Goal: Information Seeking & Learning: Learn about a topic

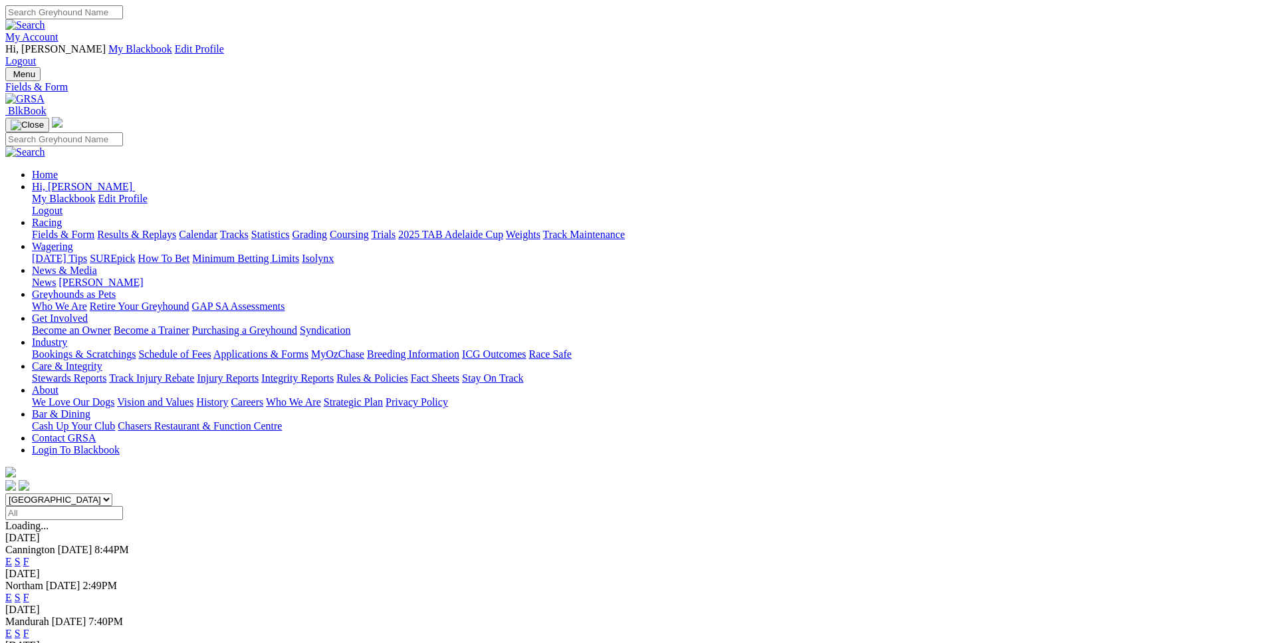
select select "WA"
click at [12, 556] on link "E" at bounding box center [8, 561] width 7 height 11
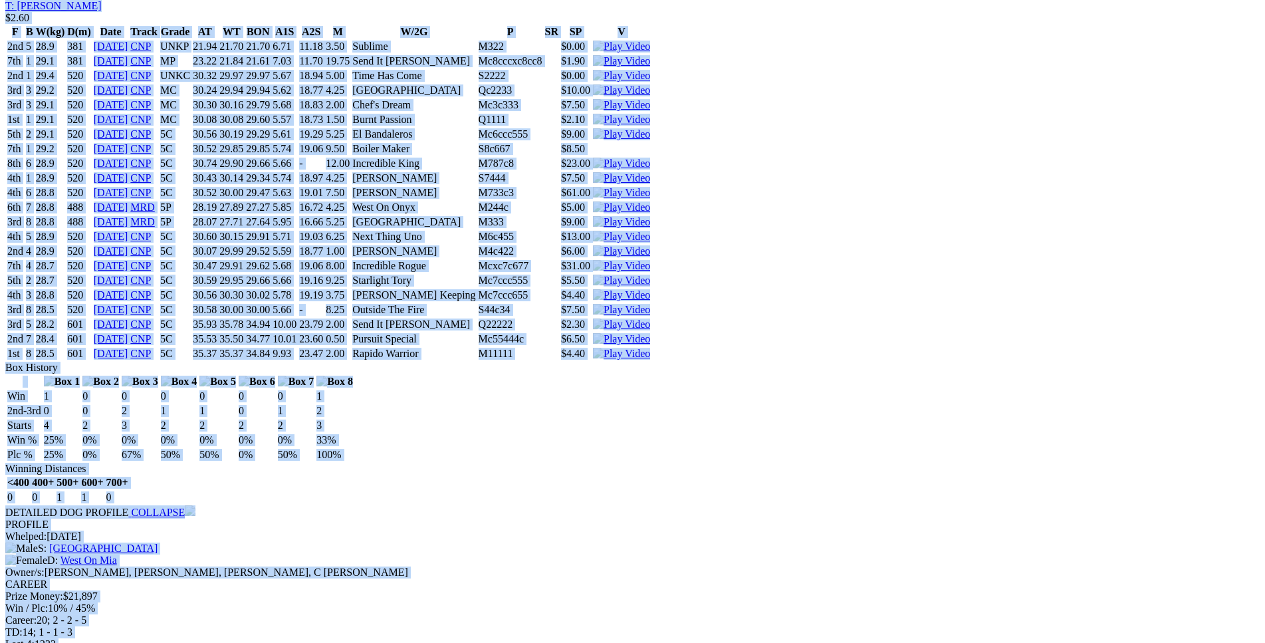
scroll to position [3661, 0]
drag, startPoint x: 195, startPoint y: 177, endPoint x: 1046, endPoint y: 271, distance: 855.4
copy div "Pam Keeping (5C) B • Blue Bdl T: Shayne Williams Nambeelup $4.50 F B W(kg) D(m)…"
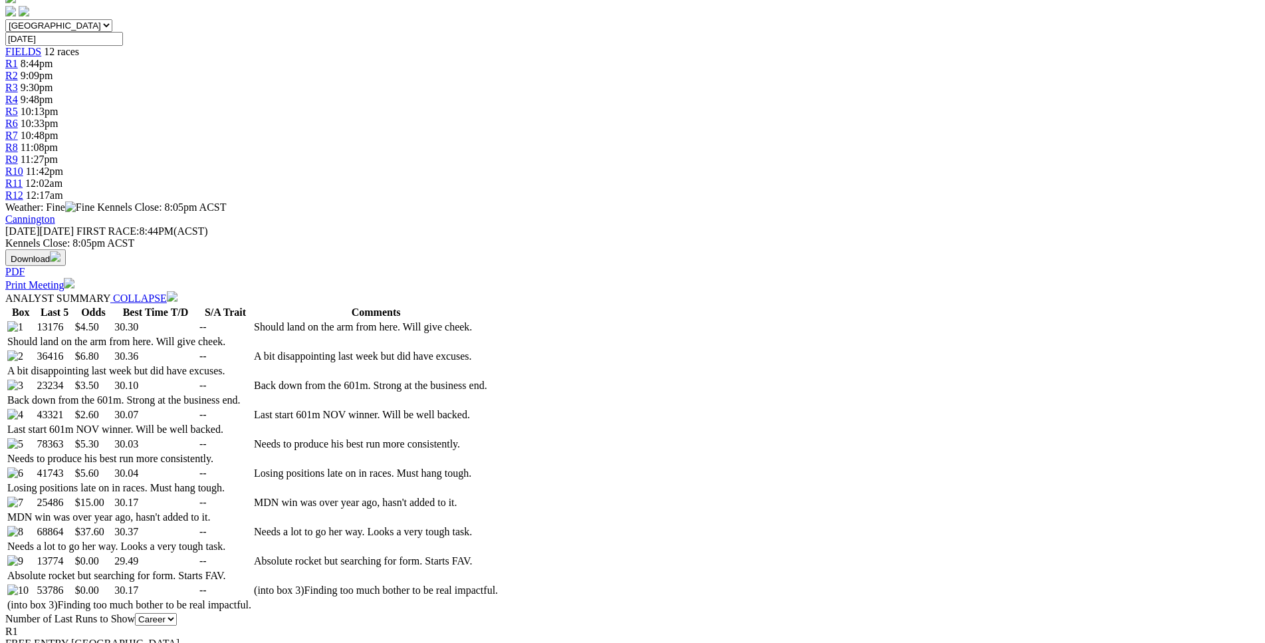
scroll to position [0, 0]
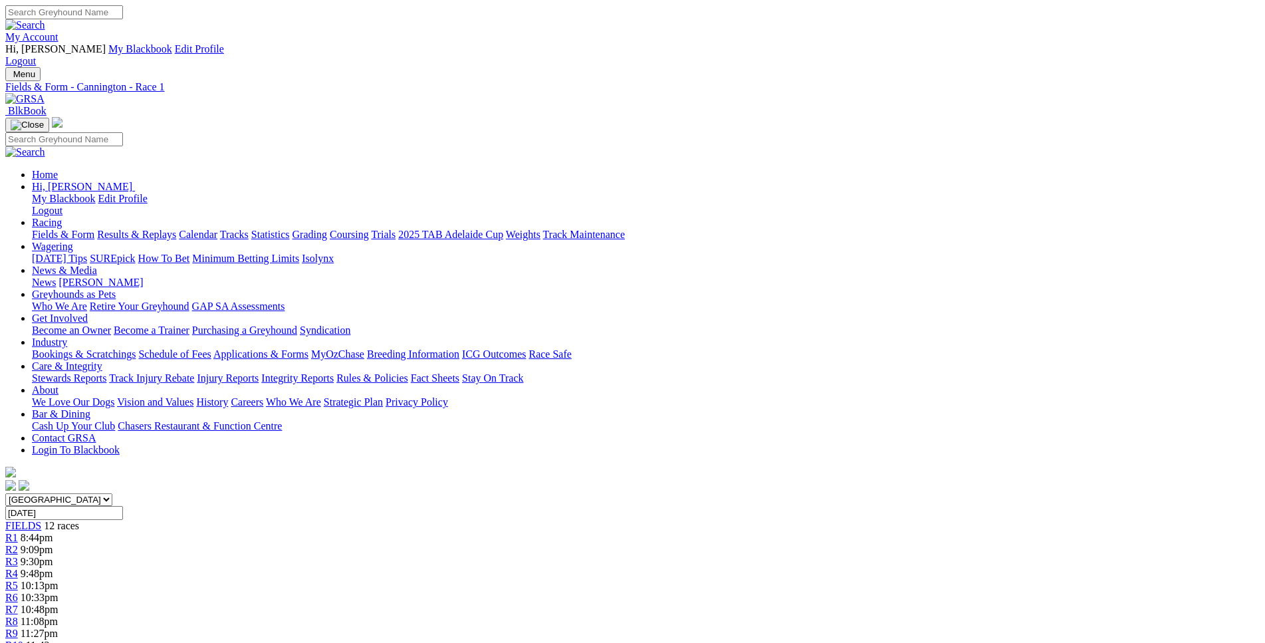
click at [18, 544] on link "R2" at bounding box center [11, 549] width 13 height 11
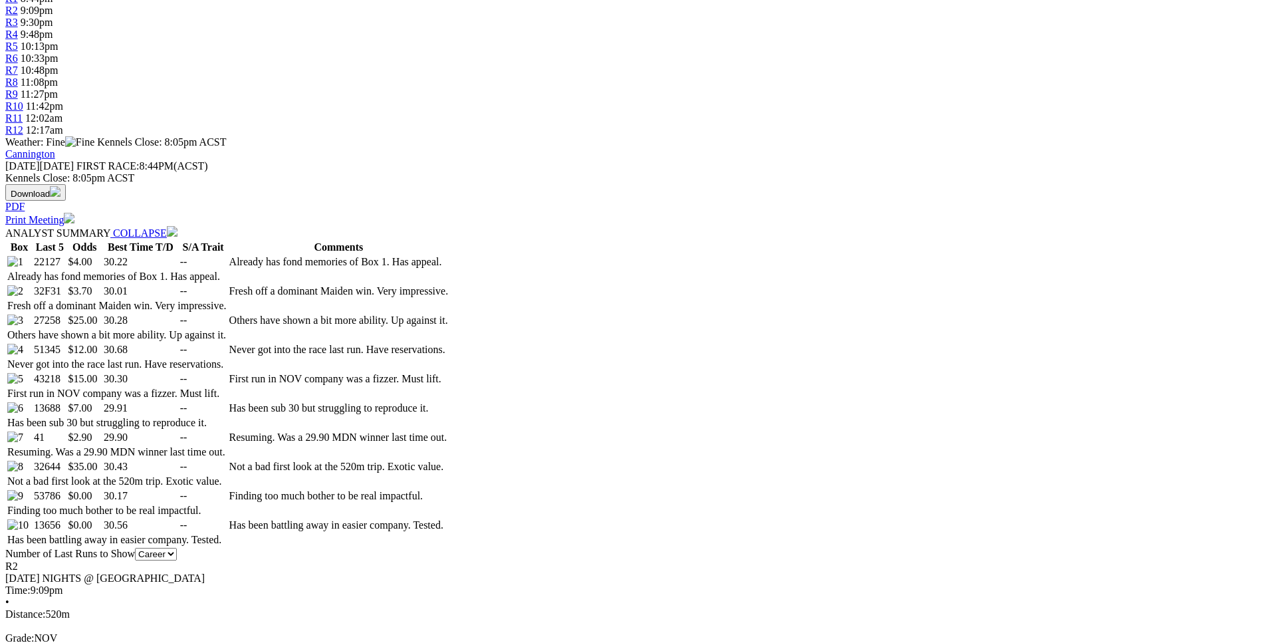
scroll to position [542, 0]
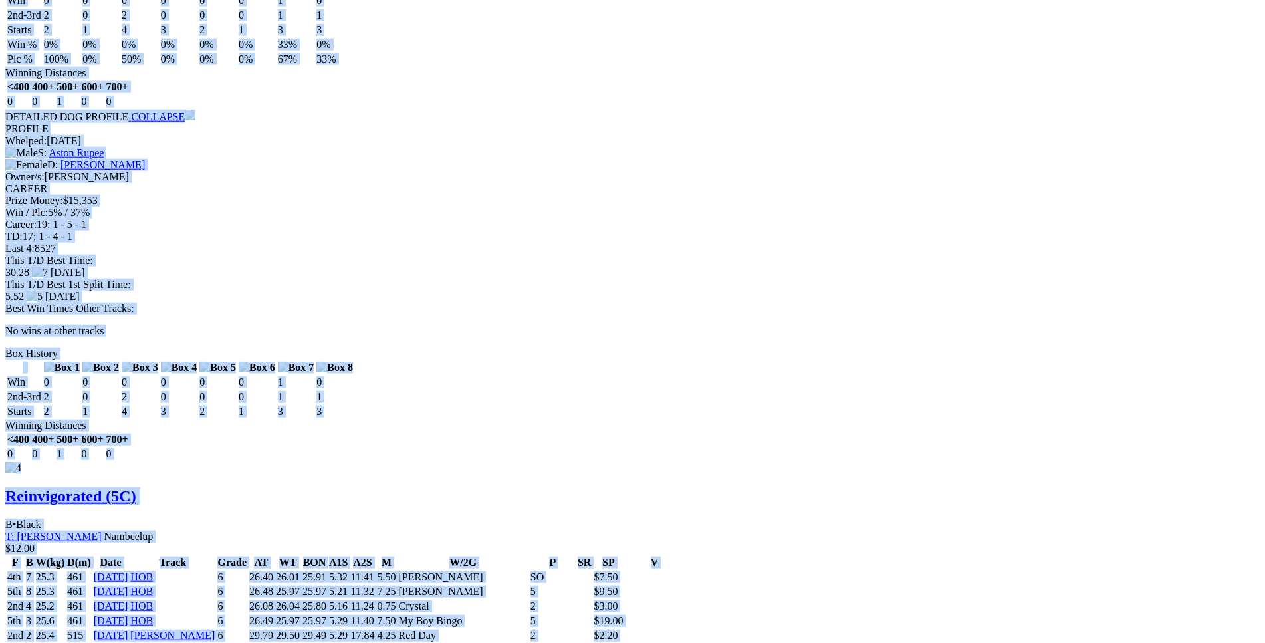
scroll to position [3322, 0]
drag, startPoint x: 193, startPoint y: 244, endPoint x: 1061, endPoint y: 296, distance: 869.7
copy div "Flop Shot (5C) D • Brindle T: Lewis Clay Nambeelup $4.00 F B W(kg) D(m) Date Tr…"
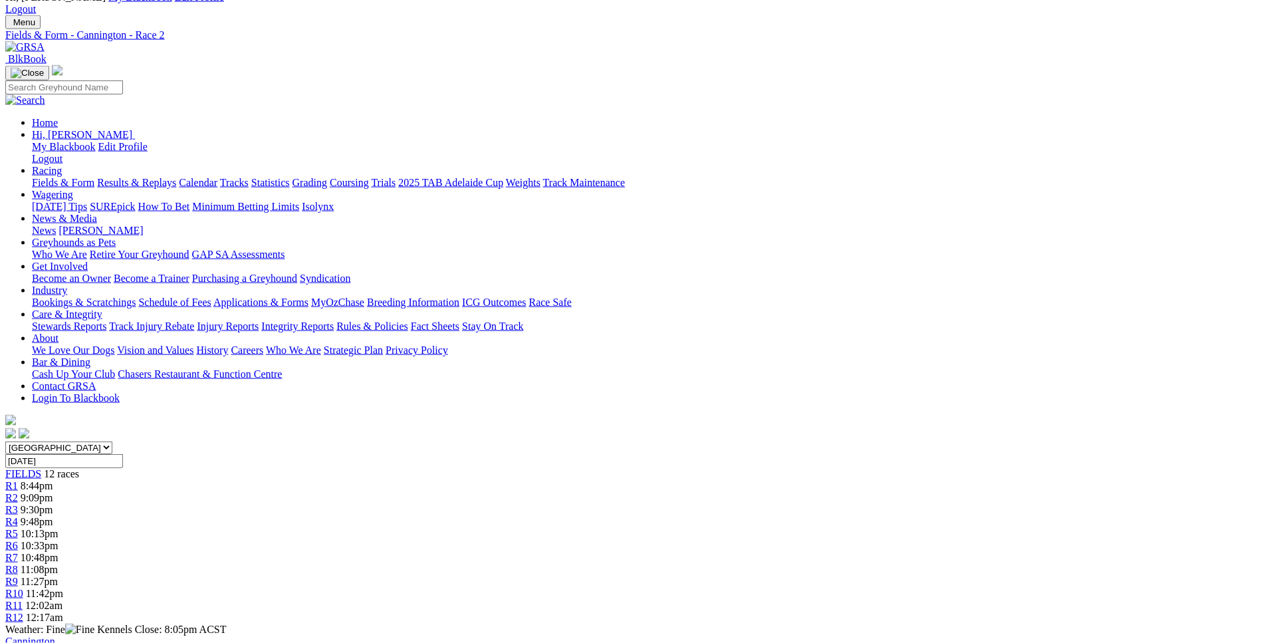
scroll to position [0, 0]
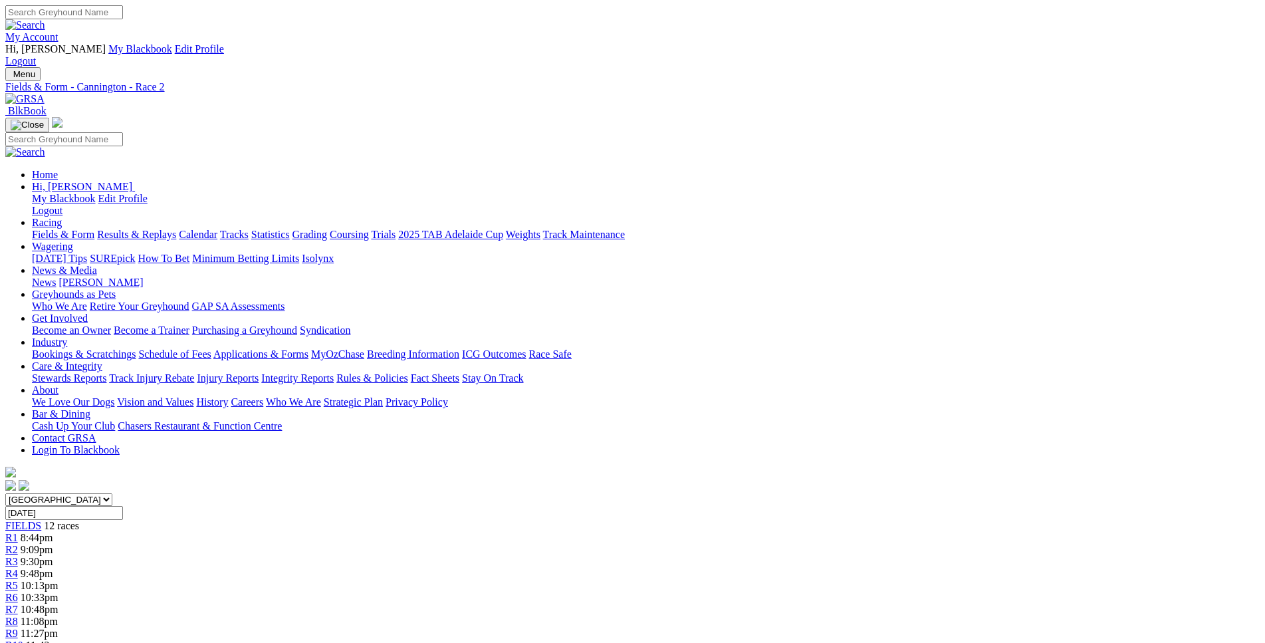
click at [53, 556] on span "9:30pm" at bounding box center [37, 561] width 33 height 11
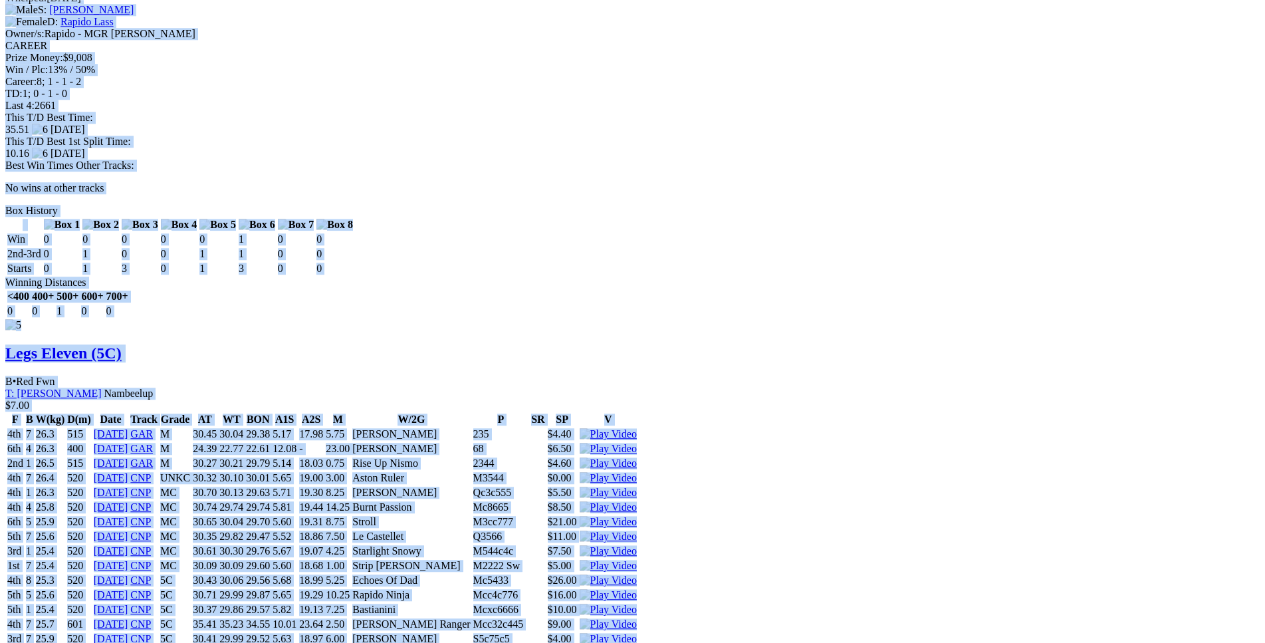
scroll to position [4339, 0]
drag, startPoint x: 194, startPoint y: 119, endPoint x: 1035, endPoint y: 157, distance: 841.7
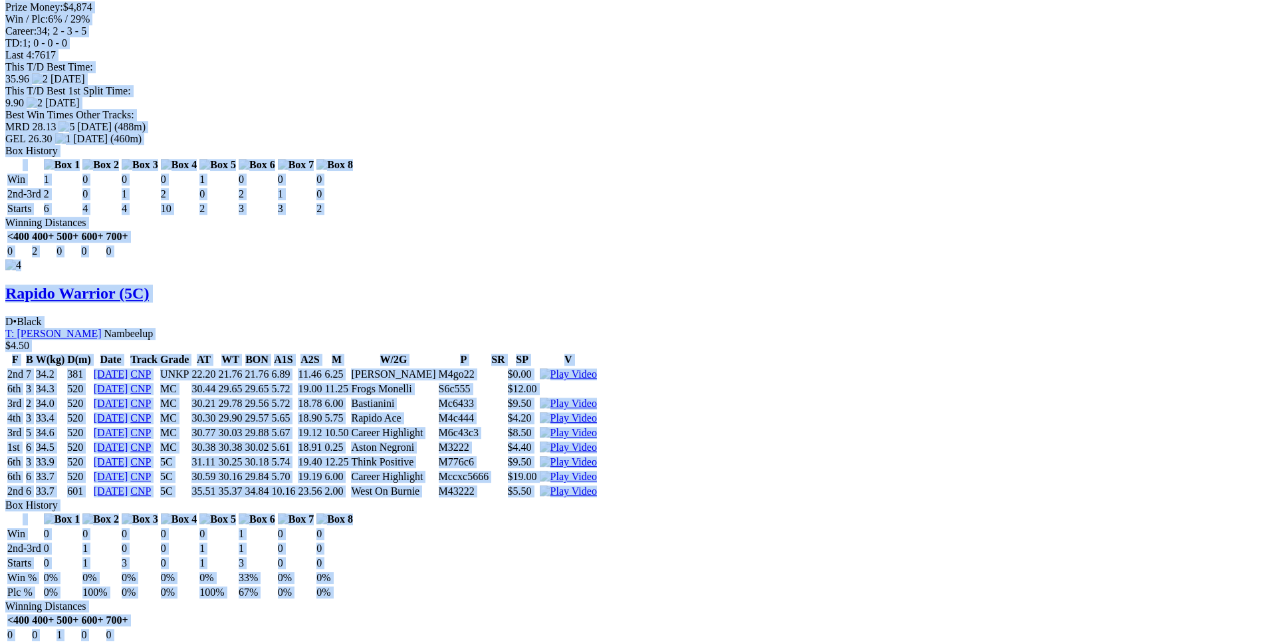
copy div "Just A Babe (5C) B • Brindle T: Christopher Halse $5.00 F B W(kg) D(m) Date Tra…"
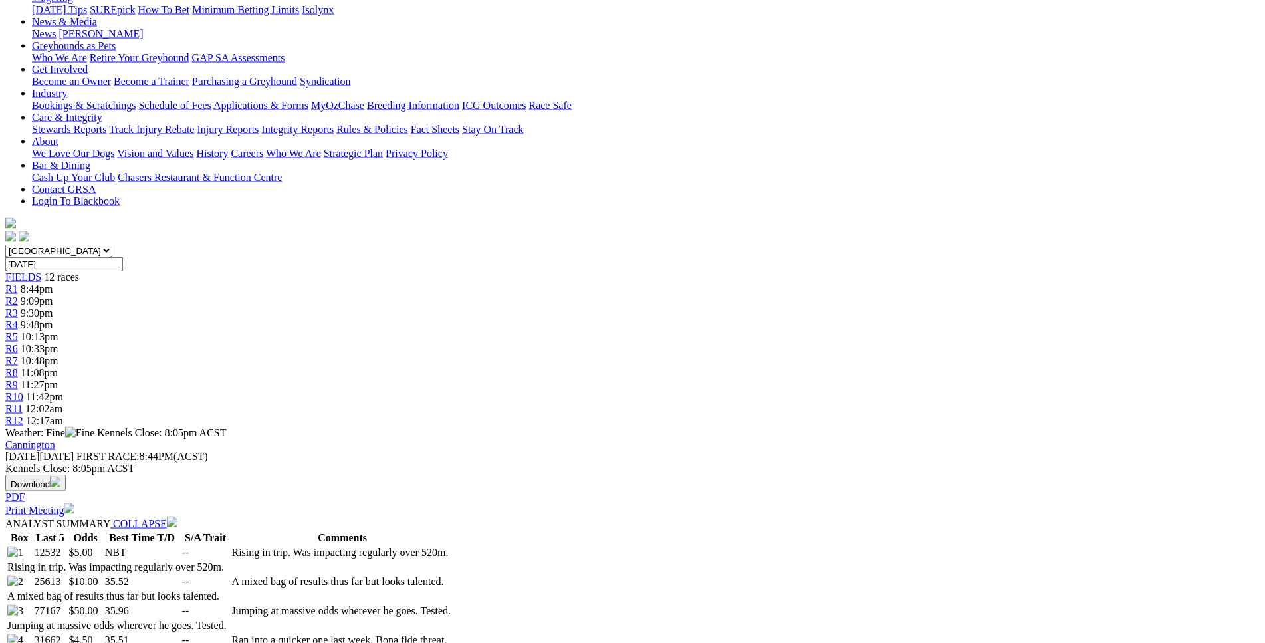
scroll to position [0, 0]
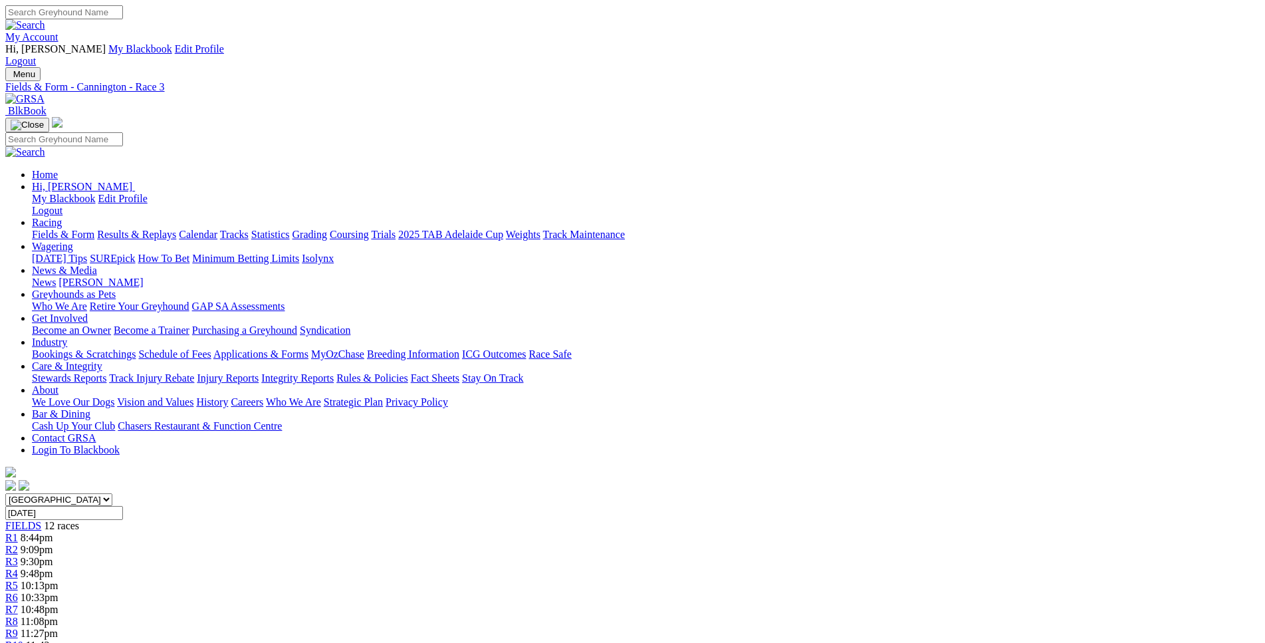
click at [53, 568] on span "9:48pm" at bounding box center [37, 573] width 33 height 11
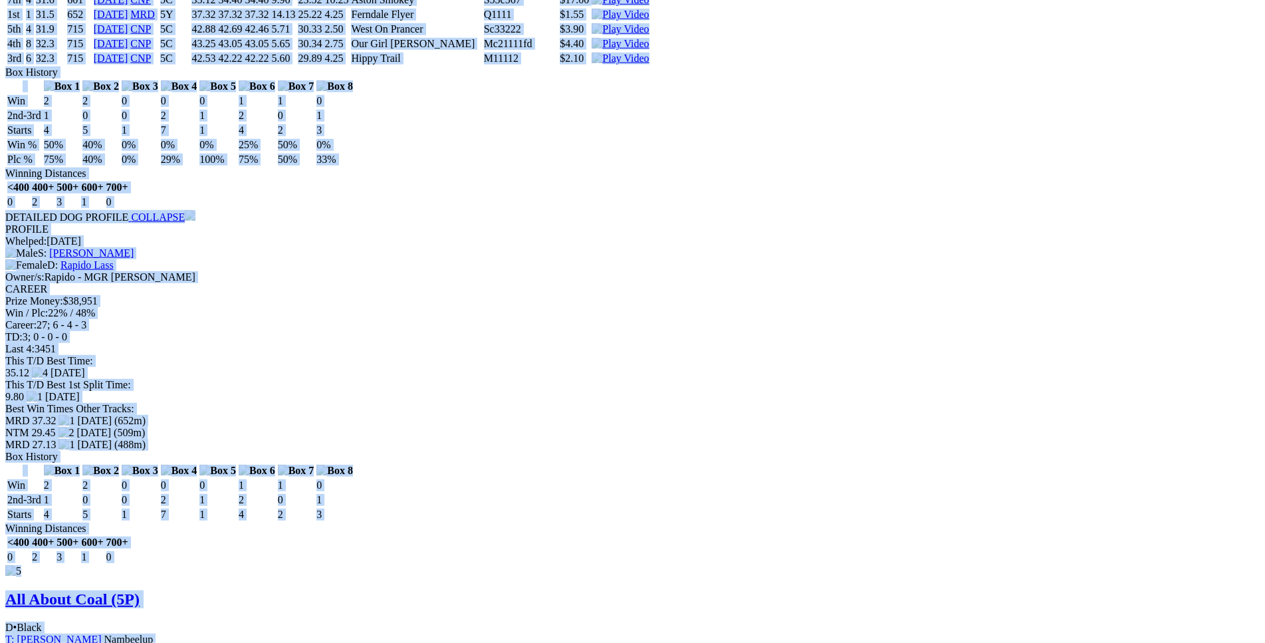
scroll to position [5355, 0]
drag, startPoint x: 193, startPoint y: 221, endPoint x: 1060, endPoint y: 405, distance: 885.3
copy div "ASTON SMOKEY (4P) D • Black T: [PERSON_NAME]-Jarrahdale (S) $4.20 F B W(kg) D(m…"
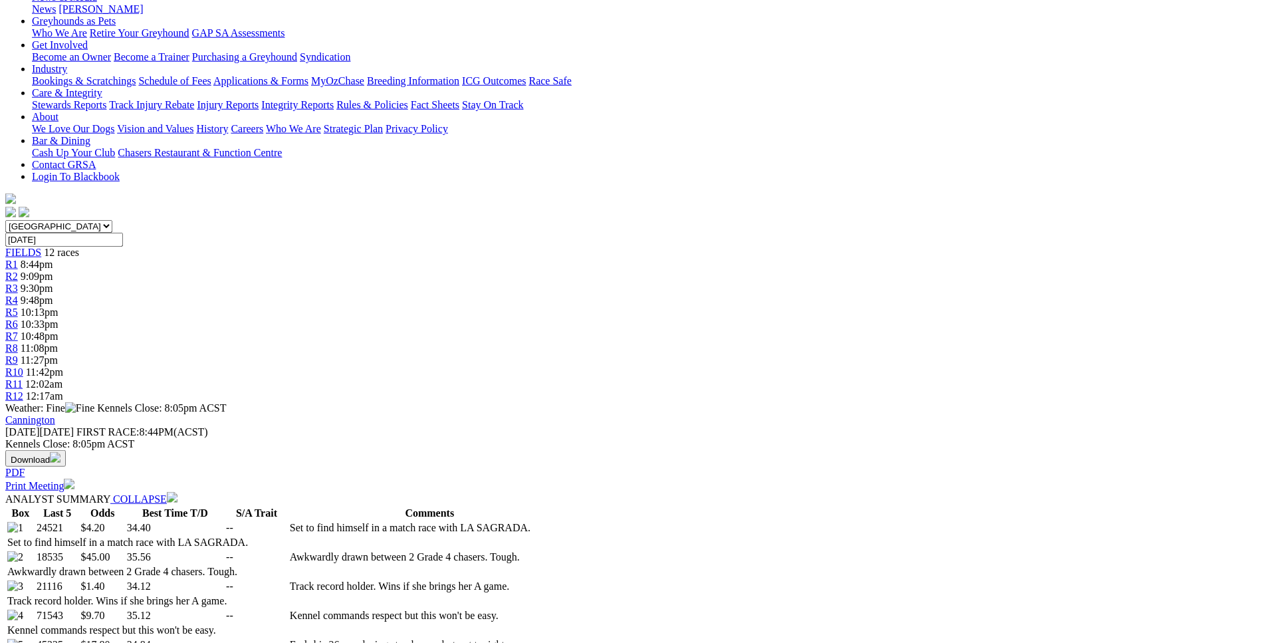
scroll to position [0, 0]
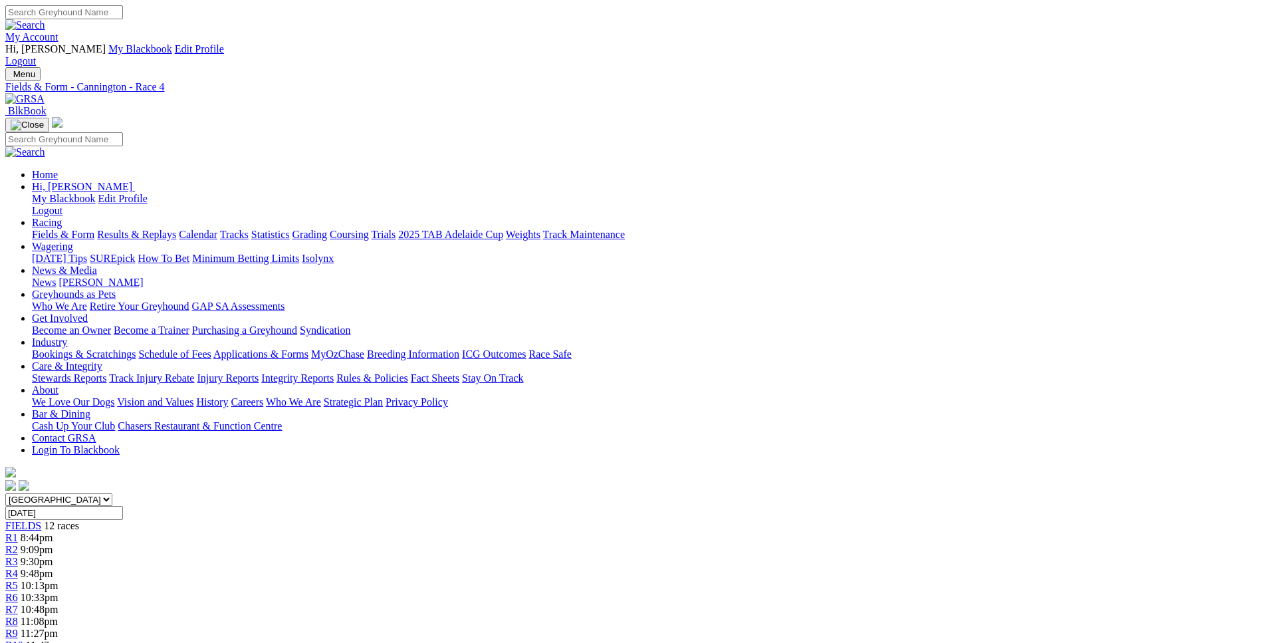
click at [18, 580] on span "R5" at bounding box center [11, 585] width 13 height 11
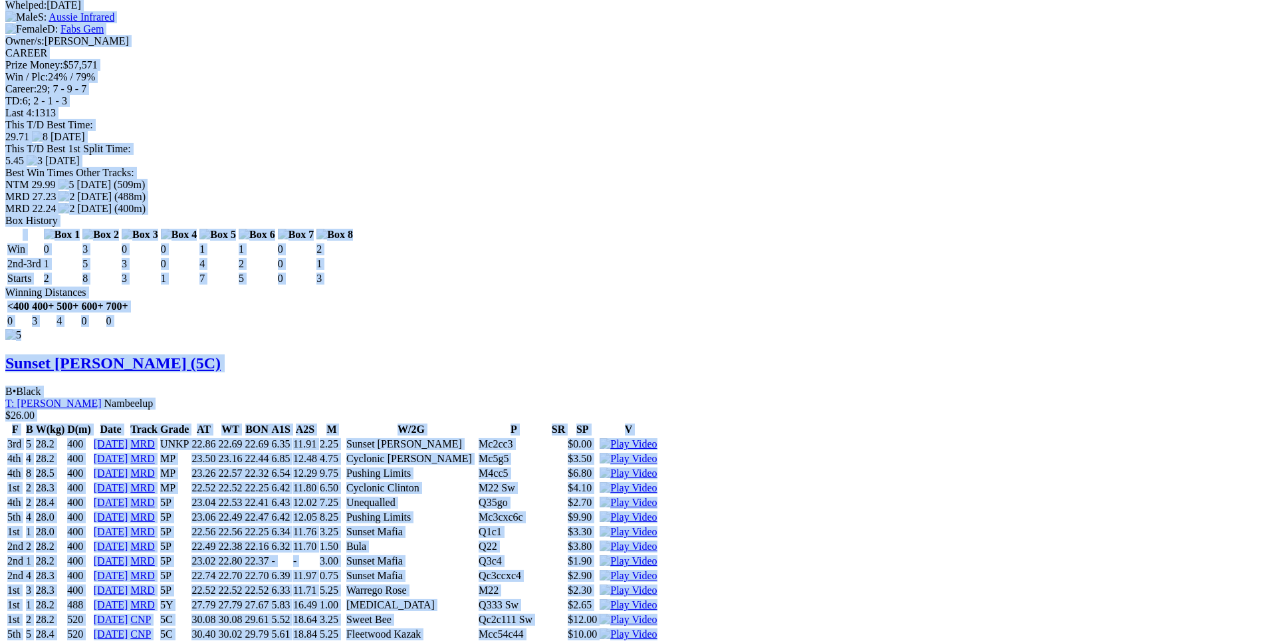
scroll to position [6237, 0]
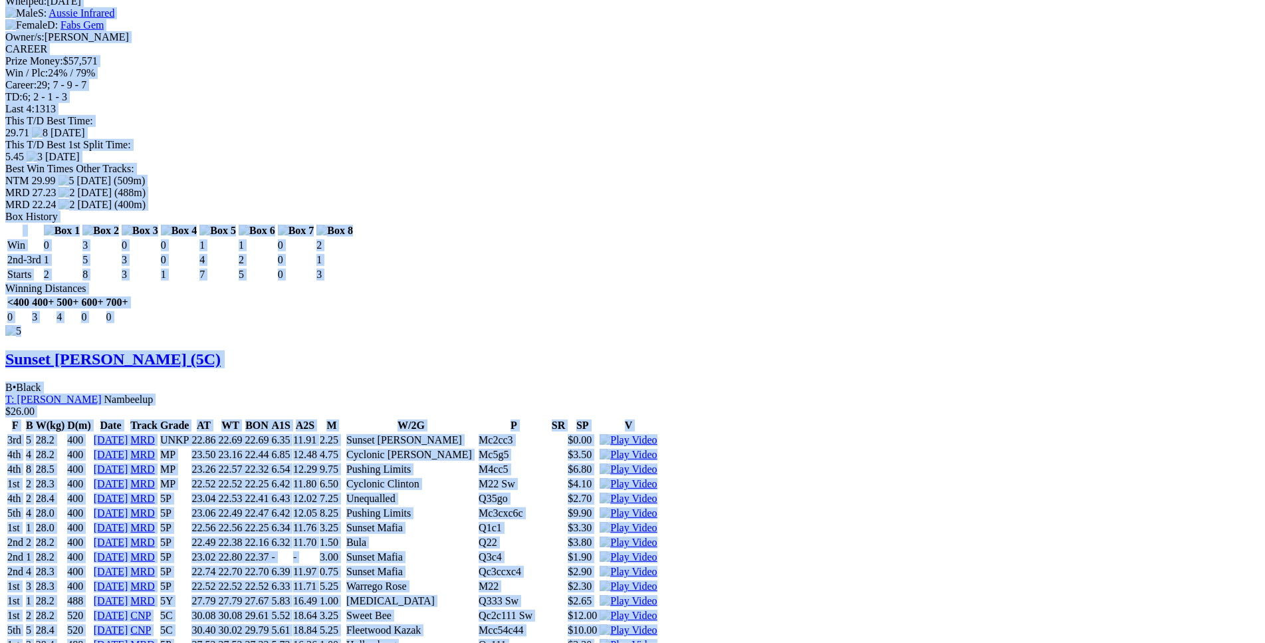
drag, startPoint x: 194, startPoint y: 247, endPoint x: 1030, endPoint y: 272, distance: 836.6
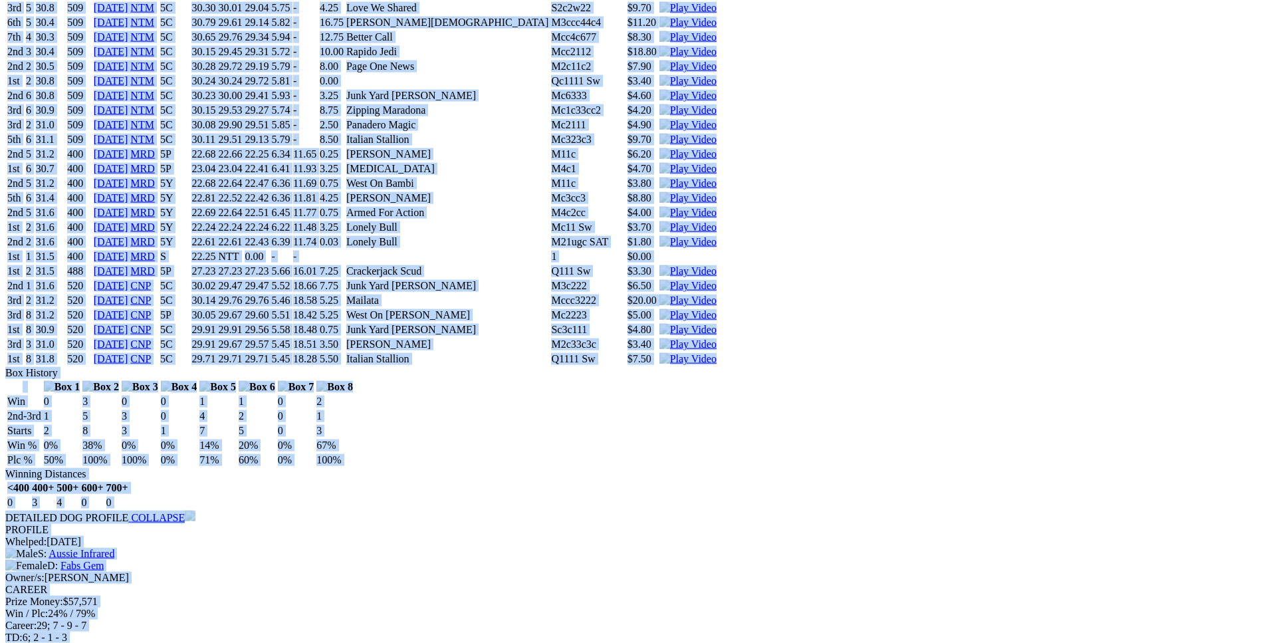
scroll to position [5696, 0]
copy div "West On [PERSON_NAME] (5C) D • Black T: [PERSON_NAME] $8.00 F B W(kg) D(m) Date…"
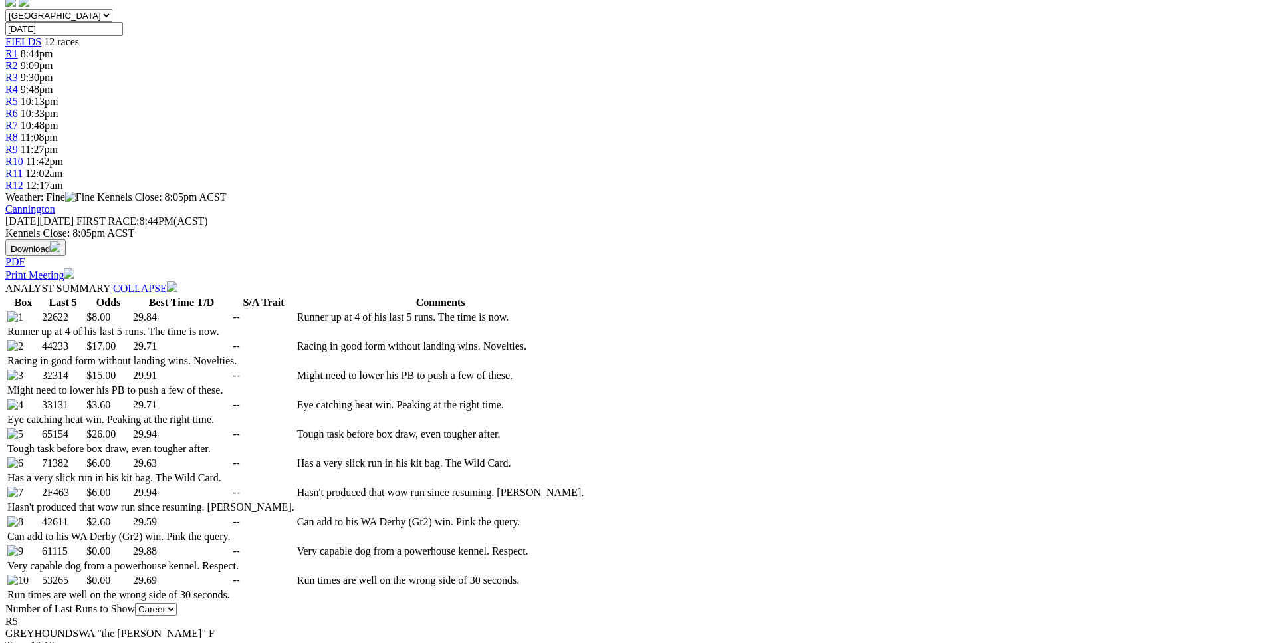
scroll to position [0, 0]
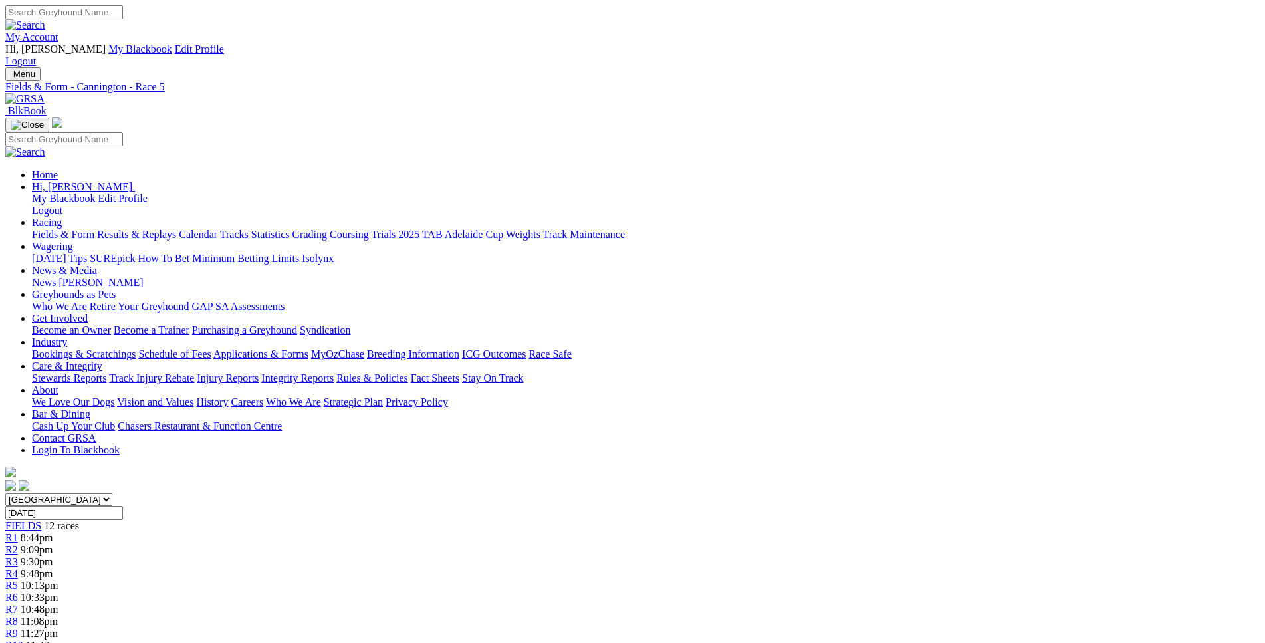
click at [18, 532] on span "R1" at bounding box center [11, 537] width 13 height 11
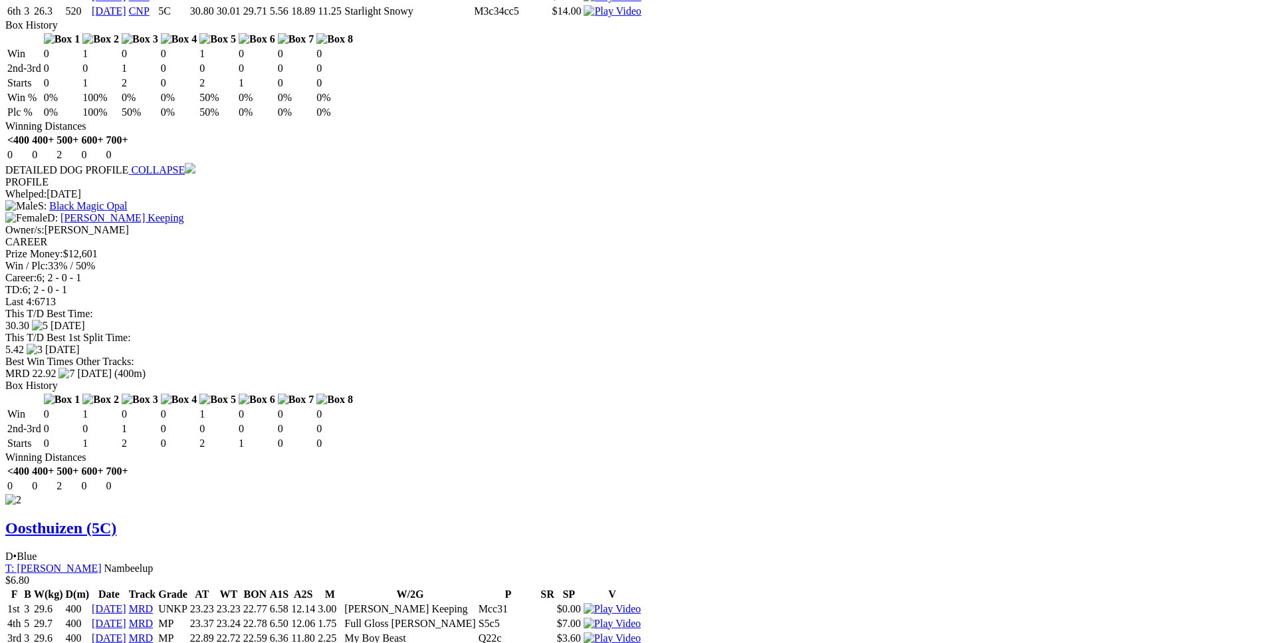
scroll to position [1645, 0]
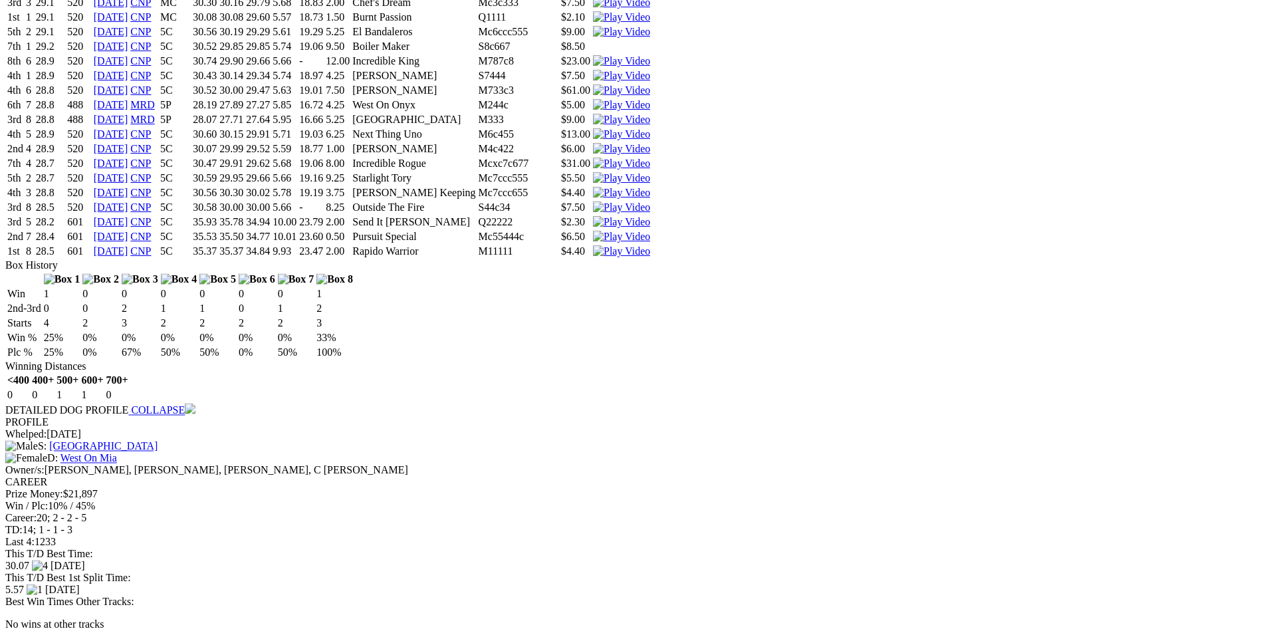
scroll to position [3595, 0]
